Goal: Information Seeking & Learning: Understand process/instructions

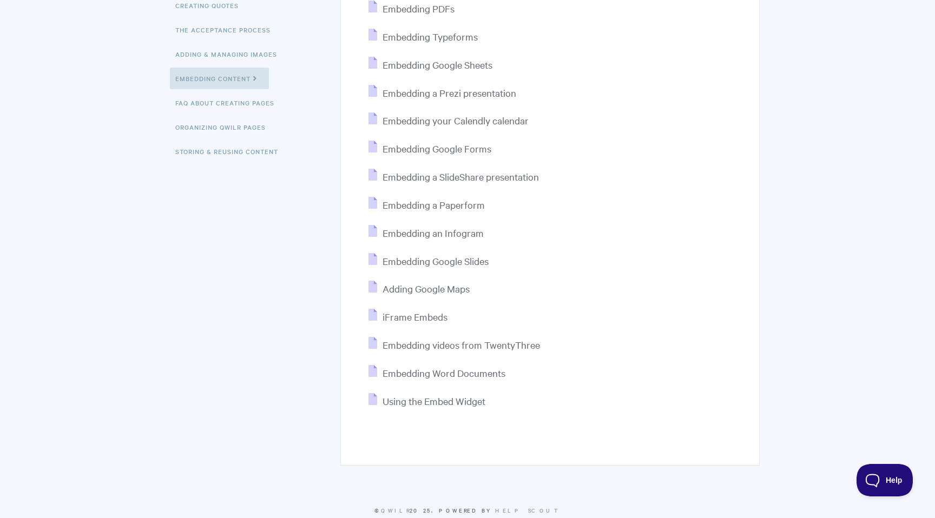
scroll to position [274, 0]
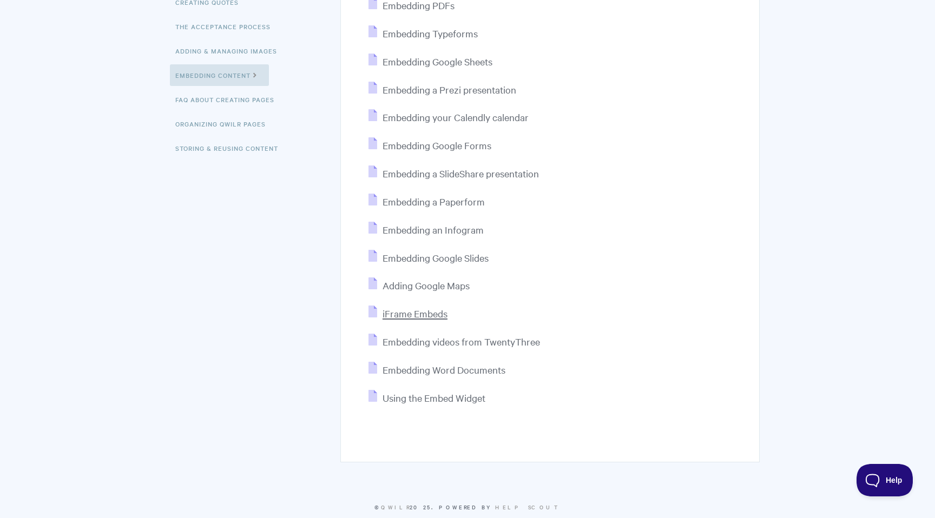
click at [423, 311] on span "iFrame Embeds" at bounding box center [414, 313] width 65 height 12
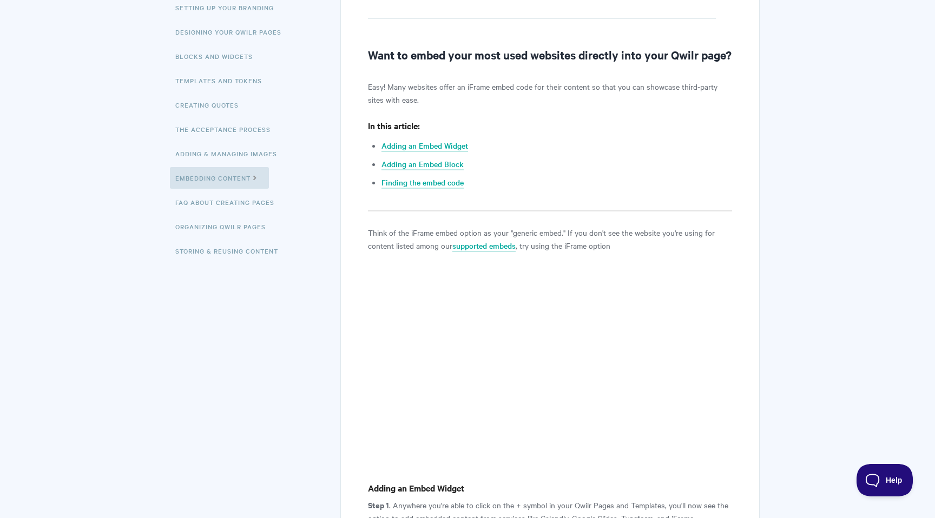
scroll to position [171, 0]
click at [446, 170] on link "Adding an Embed Block" at bounding box center [422, 164] width 82 height 12
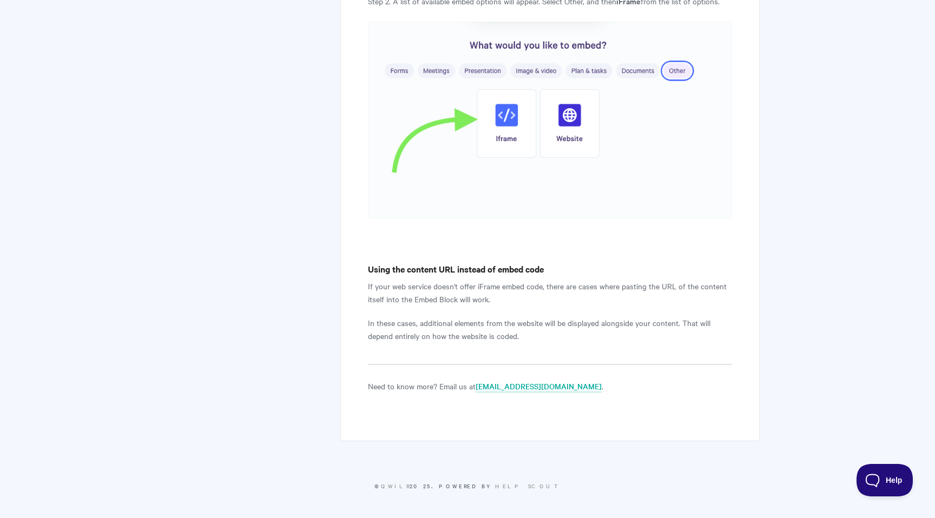
scroll to position [2390, 0]
